Goal: Navigation & Orientation: Find specific page/section

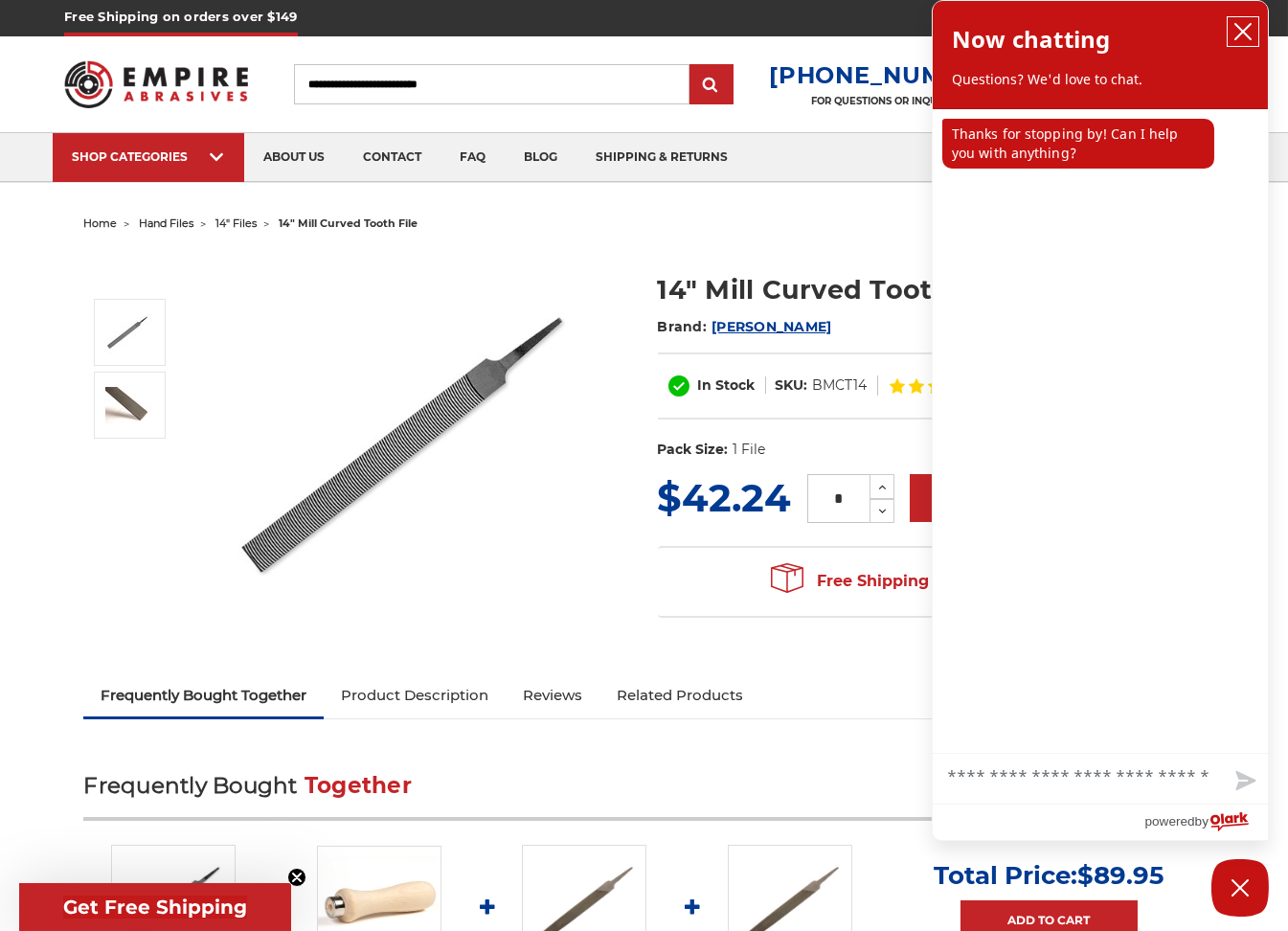
click at [1240, 34] on icon "close chatbox" at bounding box center [1243, 32] width 16 height 16
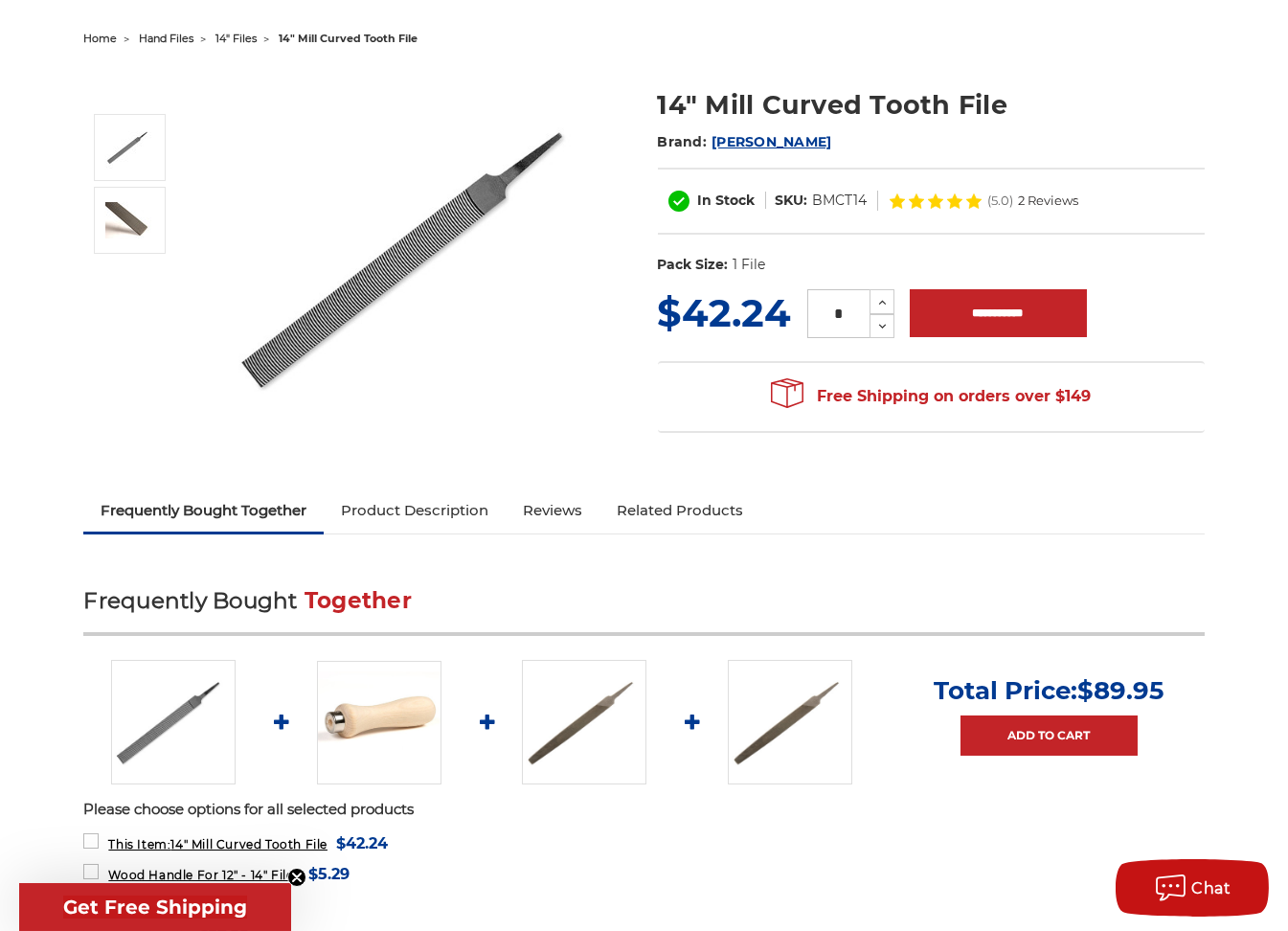
scroll to position [287, 0]
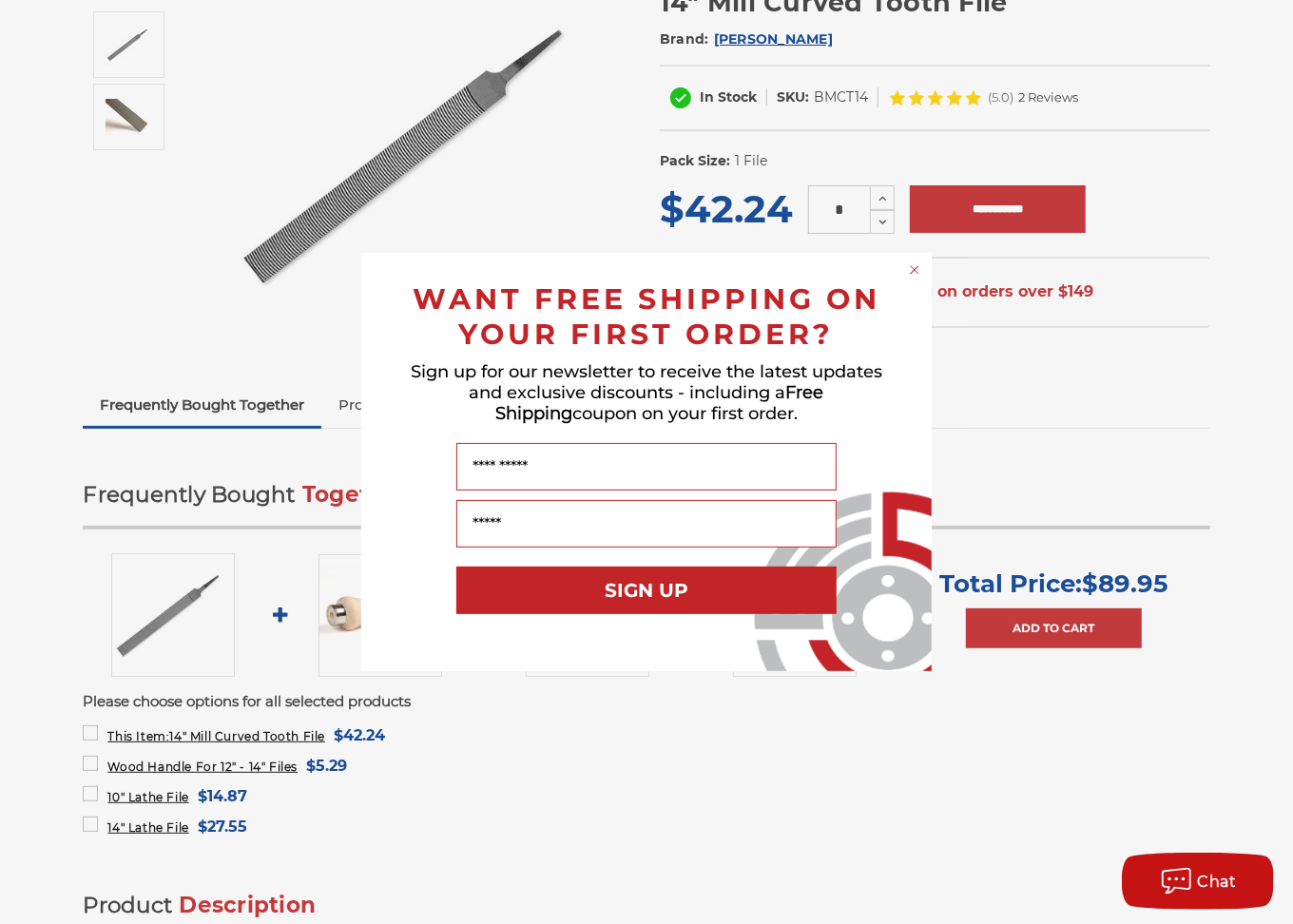
click at [914, 274] on circle "Close dialog" at bounding box center [915, 270] width 18 height 18
